Goal: Information Seeking & Learning: Learn about a topic

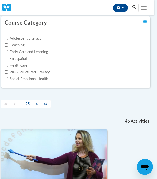
scroll to position [26, 3]
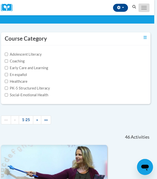
click at [143, 11] on button "Toggle navigation" at bounding box center [144, 8] width 11 height 9
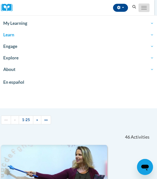
click at [142, 11] on button "Toggle navigation" at bounding box center [144, 8] width 11 height 9
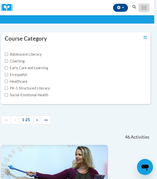
click at [142, 11] on button "Toggle navigation" at bounding box center [144, 8] width 11 height 9
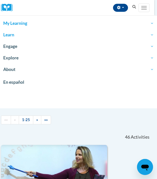
click at [21, 25] on span "My Learning" at bounding box center [78, 23] width 151 height 6
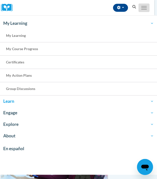
click at [143, 6] on span "Main menu" at bounding box center [144, 6] width 6 height 1
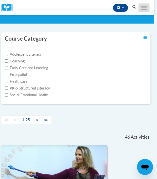
click at [143, 6] on span "Main menu" at bounding box center [144, 6] width 6 height 1
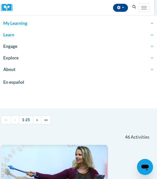
click at [20, 23] on span "My Learning" at bounding box center [78, 23] width 151 height 6
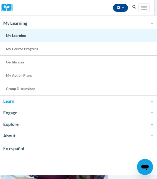
click at [21, 34] on span "My Learning" at bounding box center [16, 35] width 20 height 4
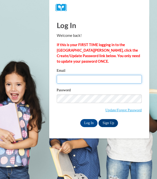
click at [64, 77] on input "Email" at bounding box center [99, 79] width 85 height 9
type input "[EMAIL_ADDRESS][DOMAIN_NAME]"
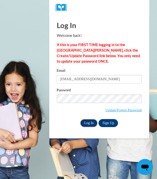
click at [88, 124] on input "Log In" at bounding box center [89, 123] width 18 height 8
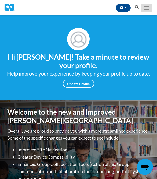
click at [150, 6] on button "Toggle navigation" at bounding box center [146, 8] width 11 height 9
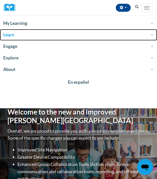
click at [14, 37] on span "Learn" at bounding box center [78, 35] width 151 height 6
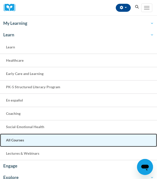
click at [30, 141] on link "All Courses" at bounding box center [78, 139] width 157 height 13
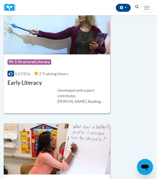
scroll to position [1421, 0]
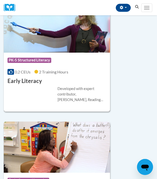
click at [38, 85] on h3 "Early Literacy" at bounding box center [25, 81] width 35 height 8
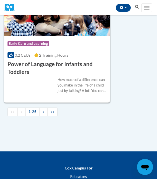
scroll to position [3170, 0]
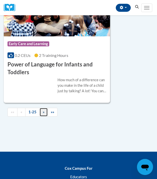
click at [46, 110] on link "»" at bounding box center [44, 112] width 8 height 9
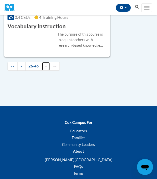
scroll to position [2649, 0]
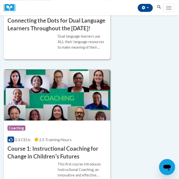
scroll to position [515, 0]
